Goal: Check status: Check status

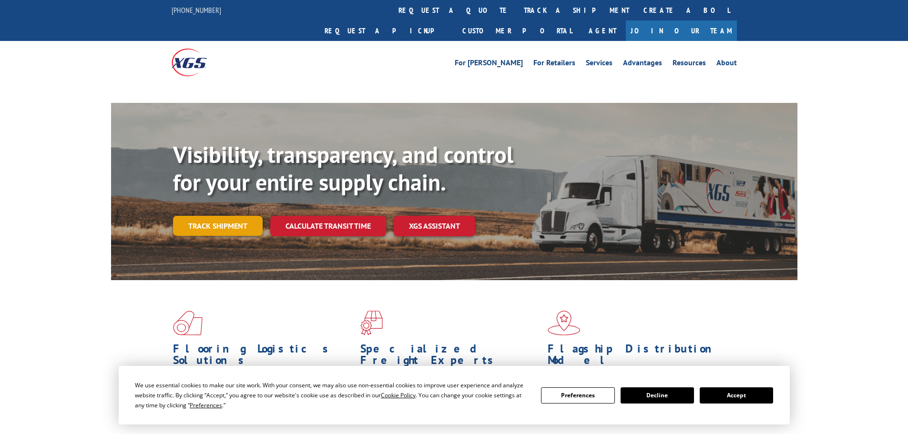
click at [237, 216] on link "Track shipment" at bounding box center [218, 226] width 90 height 20
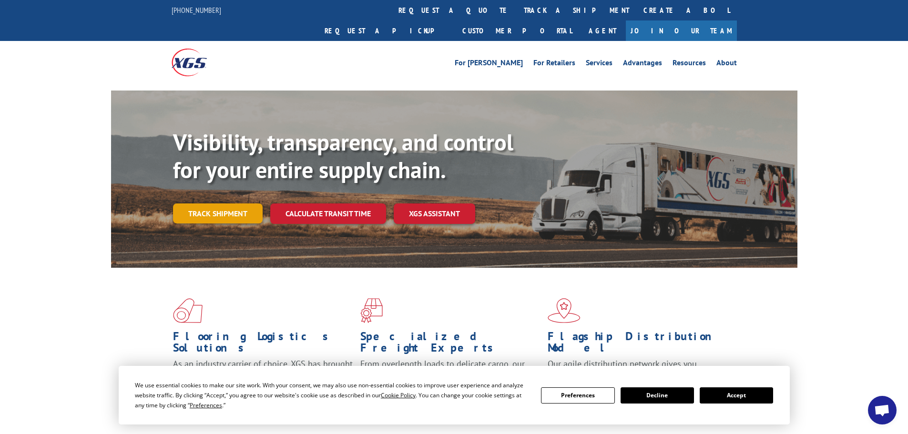
click at [240, 204] on link "Track shipment" at bounding box center [218, 214] width 90 height 20
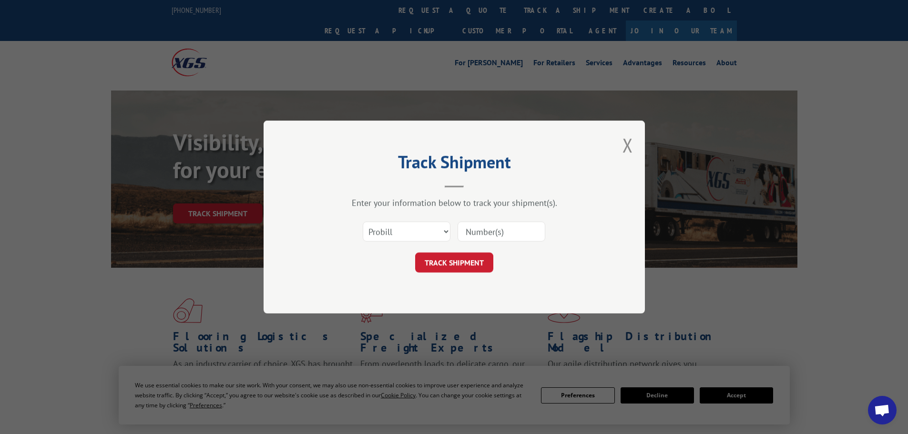
click at [484, 239] on input at bounding box center [502, 232] width 88 height 20
type input "17664852"
click at [481, 267] on button "TRACK SHIPMENT" at bounding box center [454, 263] width 78 height 20
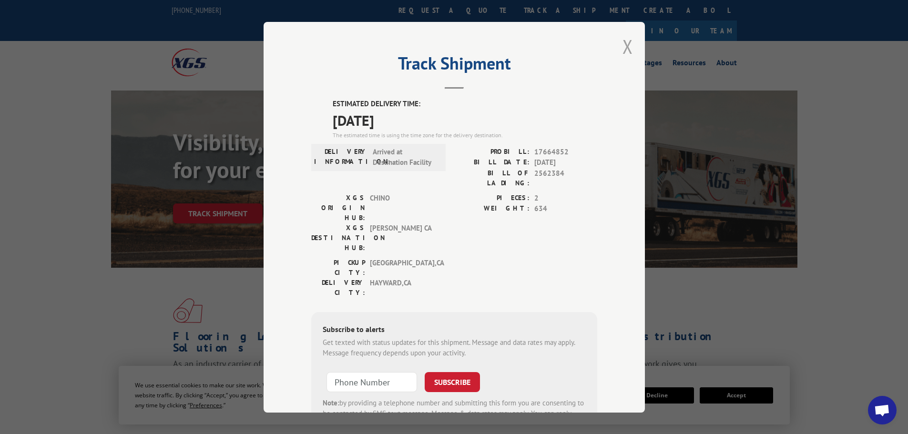
click at [623, 50] on button "Close modal" at bounding box center [628, 46] width 10 height 25
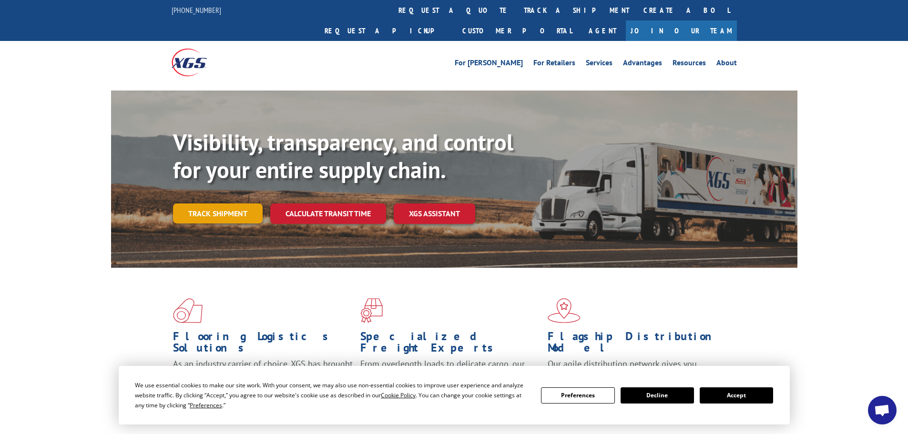
click at [215, 204] on link "Track shipment" at bounding box center [218, 214] width 90 height 20
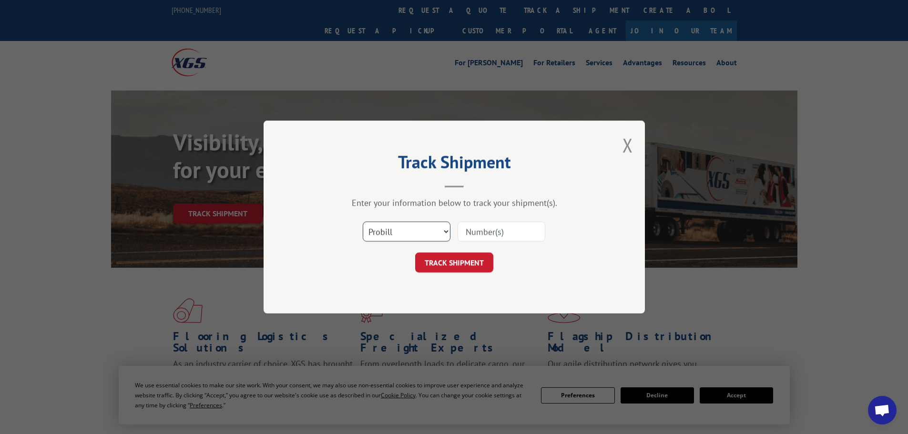
click at [380, 223] on select "Select category... Probill BOL PO" at bounding box center [407, 232] width 88 height 20
drag, startPoint x: 522, startPoint y: 221, endPoint x: 519, endPoint y: 226, distance: 5.4
click at [522, 222] on input at bounding box center [502, 232] width 88 height 20
type input "17664213"
click at [477, 262] on button "TRACK SHIPMENT" at bounding box center [454, 263] width 78 height 20
